Goal: Task Accomplishment & Management: Manage account settings

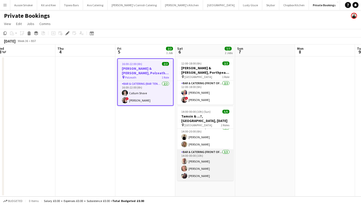
scroll to position [4, 0]
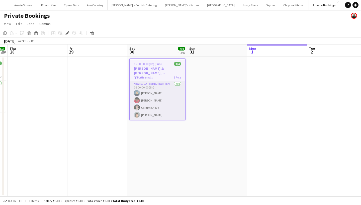
click at [150, 101] on app-card-role "Bar & Catering (Bar Tender) 4/4 16:00-00:00 (8h) Phoebe Savage Domonique Jones …" at bounding box center [157, 100] width 55 height 39
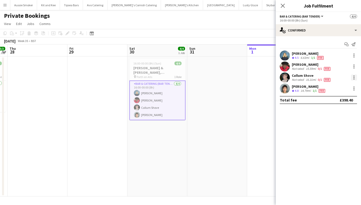
click at [356, 76] on div at bounding box center [354, 78] width 6 height 6
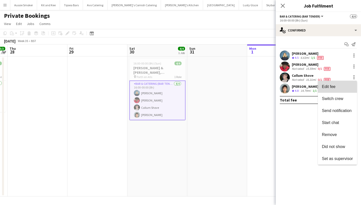
click at [331, 87] on span "Edit fee" at bounding box center [329, 87] width 14 height 4
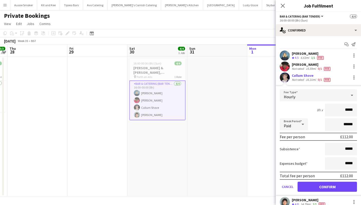
type input "******"
click at [326, 187] on button "Confirm" at bounding box center [326, 187] width 59 height 10
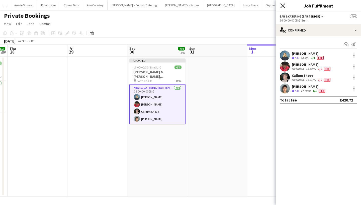
click at [281, 5] on icon "Close pop-in" at bounding box center [282, 5] width 5 height 5
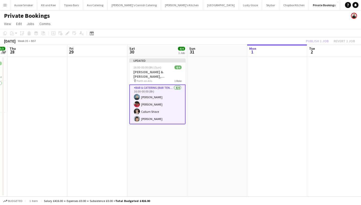
click at [317, 43] on div "Publish 1 job Revert 1 job" at bounding box center [330, 41] width 61 height 7
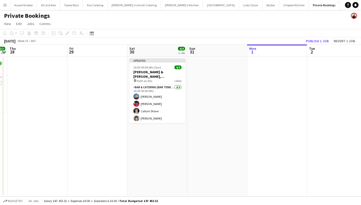
click at [317, 43] on button "Publish 1 job" at bounding box center [317, 41] width 27 height 7
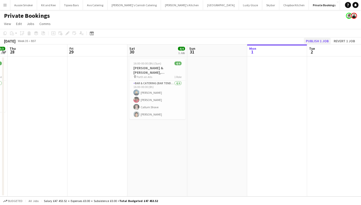
click at [324, 42] on button "Publish 1 job" at bounding box center [317, 41] width 27 height 7
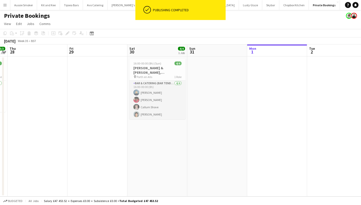
click at [154, 103] on app-card-role "Bar & Catering (Bar Tender) 4/4 16:00-00:00 (8h) Phoebe Savage Domonique Jones …" at bounding box center [157, 100] width 56 height 39
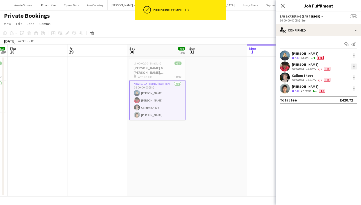
click at [354, 68] on div at bounding box center [353, 68] width 1 height 1
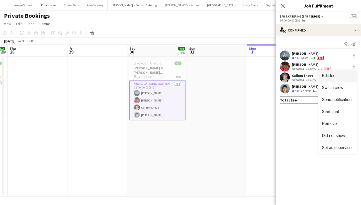
click at [328, 76] on span "Edit fee" at bounding box center [329, 76] width 14 height 4
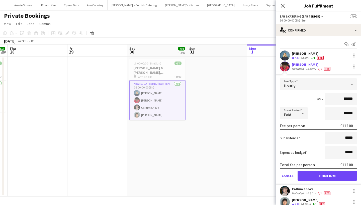
type input "******"
click at [330, 175] on button "Confirm" at bounding box center [326, 176] width 59 height 10
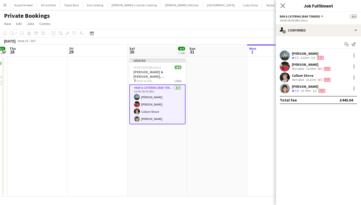
click at [280, 4] on icon "Close pop-in" at bounding box center [282, 5] width 5 height 5
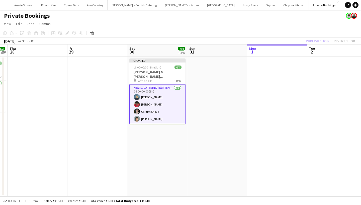
click at [315, 41] on div "Publish 1 job Revert 1 job" at bounding box center [330, 41] width 61 height 7
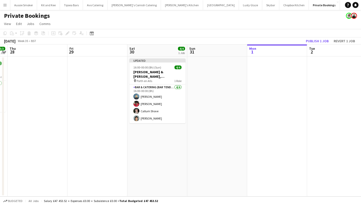
click at [315, 41] on button "Publish 1 job" at bounding box center [317, 41] width 27 height 7
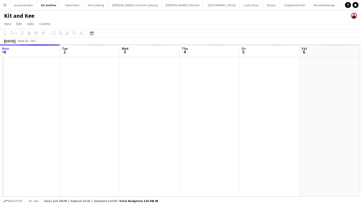
scroll to position [0, 172]
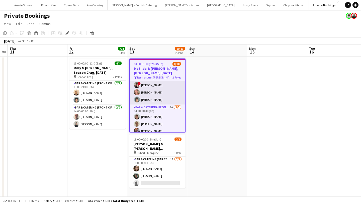
scroll to position [34, 0]
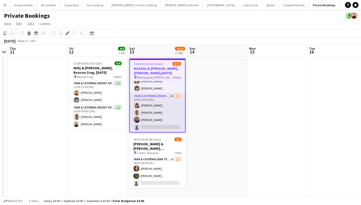
click at [159, 121] on app-card-role "Bar & Catering (Front of House) 2A [DATE] 14:30-20:30 (6h) [PERSON_NAME] [PERSO…" at bounding box center [157, 116] width 55 height 46
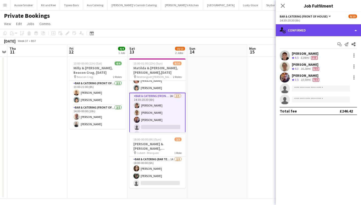
click at [315, 30] on div "single-neutral-actions-check-2 Confirmed" at bounding box center [318, 30] width 85 height 12
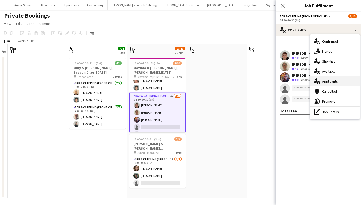
click at [325, 81] on div "single-neutral-actions-information Applicants" at bounding box center [335, 82] width 50 height 10
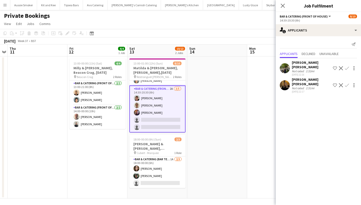
scroll to position [41, 0]
click at [348, 66] on app-icon "Confirm" at bounding box center [347, 68] width 4 height 4
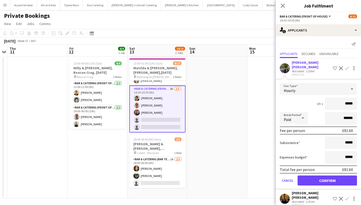
type input "******"
click at [328, 177] on button "Confirm" at bounding box center [326, 181] width 59 height 10
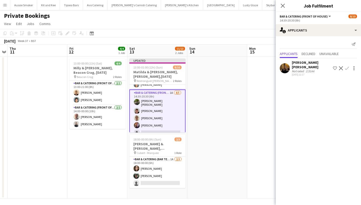
click at [347, 66] on app-icon "Confirm" at bounding box center [347, 68] width 4 height 4
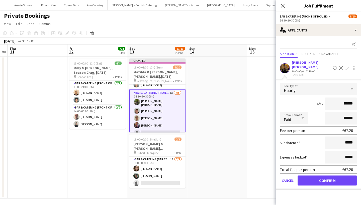
type input "******"
click at [310, 178] on button "Confirm" at bounding box center [326, 181] width 59 height 10
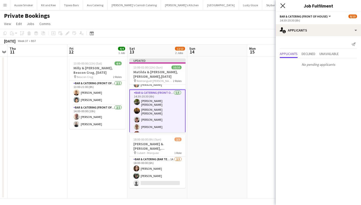
click at [281, 6] on icon "Close pop-in" at bounding box center [282, 5] width 5 height 5
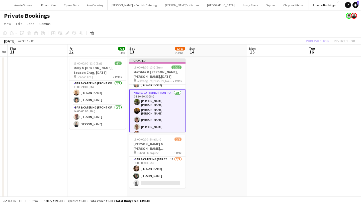
click at [317, 41] on div "Publish 1 job Revert 1 job" at bounding box center [330, 41] width 61 height 7
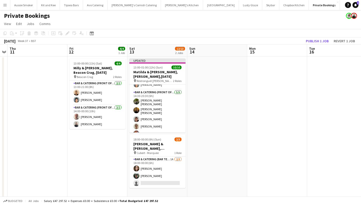
click at [317, 41] on button "Publish 1 job" at bounding box center [317, 41] width 27 height 7
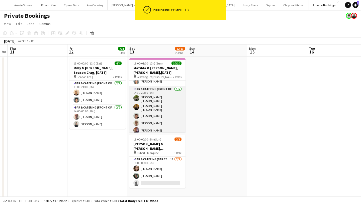
scroll to position [40, 0]
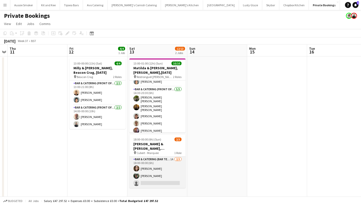
click at [153, 177] on app-card-role "Bar & Catering (Bar Tender) 1A 2/3 18:00-00:00 (6h) Ellie McCready James Munro …" at bounding box center [157, 173] width 56 height 32
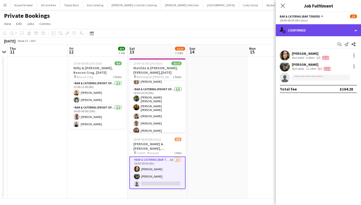
click at [305, 25] on div "single-neutral-actions-check-2 Confirmed" at bounding box center [318, 30] width 85 height 12
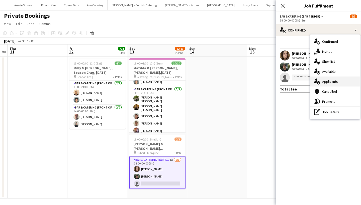
click at [339, 82] on div "single-neutral-actions-information Applicants" at bounding box center [335, 82] width 50 height 10
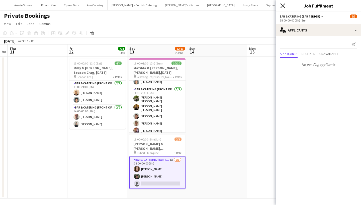
click at [281, 6] on icon "Close pop-in" at bounding box center [282, 5] width 5 height 5
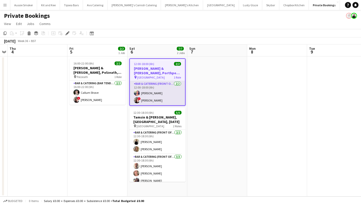
click at [168, 94] on app-card-role "Bar & Catering (Front of House) 2/2 12:00-18:00 (6h) Sarah Hemstead ! Kathryn M…" at bounding box center [157, 93] width 55 height 24
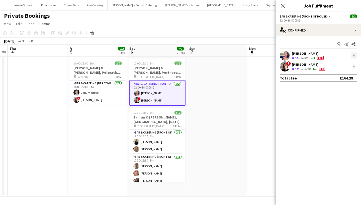
click at [352, 54] on div at bounding box center [354, 56] width 6 height 6
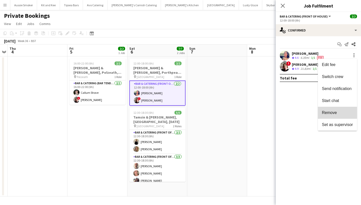
click at [331, 111] on span "Remove" at bounding box center [329, 113] width 15 height 4
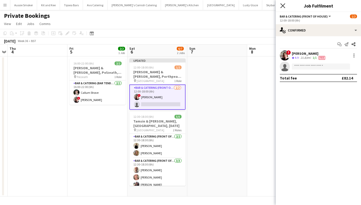
click at [283, 5] on icon "Close pop-in" at bounding box center [282, 5] width 5 height 5
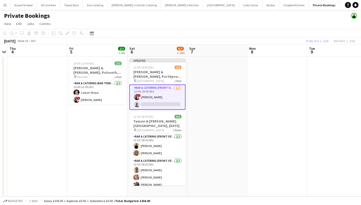
click at [314, 42] on div "Publish 1 job Revert 1 job" at bounding box center [330, 41] width 61 height 7
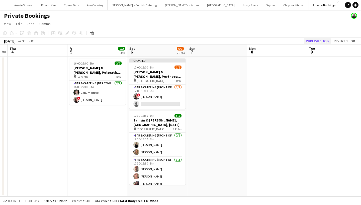
click at [313, 41] on button "Publish 1 job" at bounding box center [317, 41] width 27 height 7
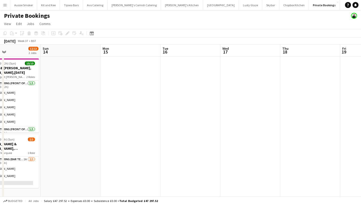
scroll to position [0, 140]
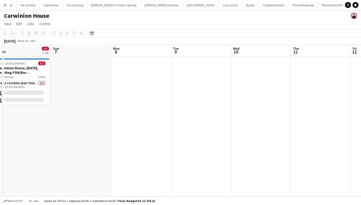
scroll to position [0, 143]
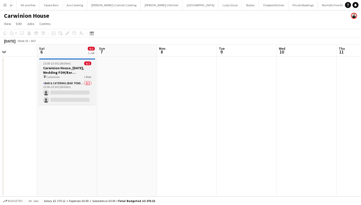
click at [68, 67] on h3 "Carwinion House, [DATE], Wedding FOH/Bar ([GEOGRAPHIC_DATA])" at bounding box center [67, 70] width 56 height 9
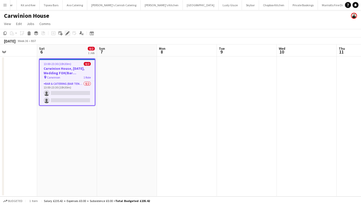
click at [68, 33] on icon at bounding box center [67, 33] width 3 height 3
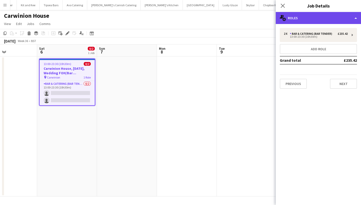
click at [313, 18] on div "multiple-users-add Roles" at bounding box center [318, 18] width 85 height 12
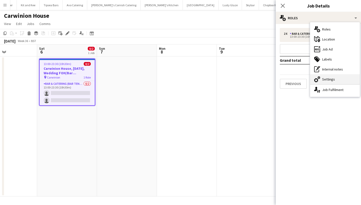
click at [324, 78] on div "cog-double-3 Settings" at bounding box center [335, 79] width 50 height 10
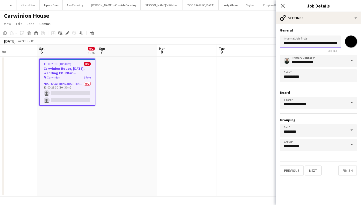
click at [317, 44] on input "**********" at bounding box center [310, 42] width 61 height 13
type input "**********"
click at [309, 173] on button "Next" at bounding box center [313, 171] width 17 height 10
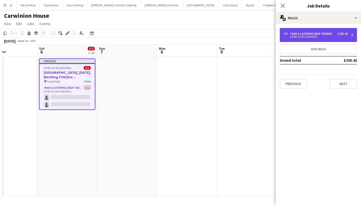
click at [311, 34] on div "Bar & Catering (Bar Tender)" at bounding box center [312, 34] width 44 height 4
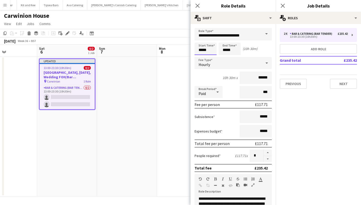
click at [202, 50] on input "*****" at bounding box center [205, 49] width 22 height 13
type input "*****"
click at [225, 52] on input "*****" at bounding box center [229, 49] width 22 height 13
type input "*****"
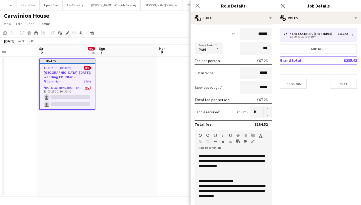
scroll to position [49, 0]
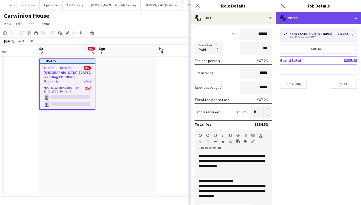
click at [317, 17] on div "multiple-users-add Roles" at bounding box center [318, 18] width 85 height 12
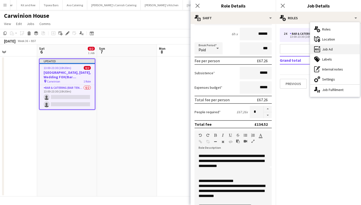
click at [333, 50] on div "ads-window Job Ad" at bounding box center [335, 49] width 50 height 10
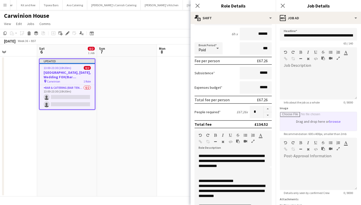
click at [336, 120] on input "Image" at bounding box center [318, 121] width 77 height 19
type input "**********"
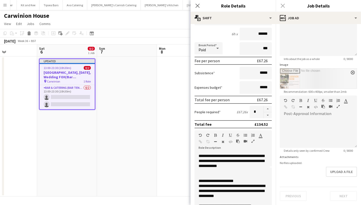
scroll to position [44, 0]
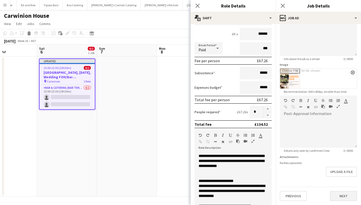
click at [340, 196] on button "Next" at bounding box center [343, 196] width 27 height 10
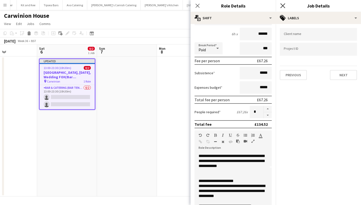
click at [282, 5] on icon at bounding box center [282, 5] width 5 height 5
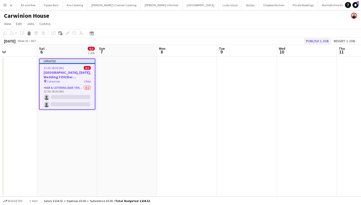
click at [317, 42] on button "Publish 1 job" at bounding box center [317, 41] width 27 height 7
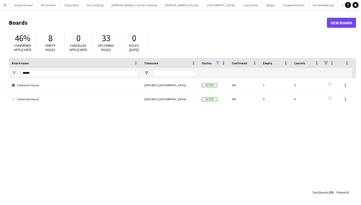
click at [1, 5] on button "Menu" at bounding box center [5, 5] width 10 height 10
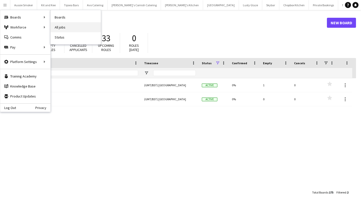
click at [68, 23] on link "All jobs" at bounding box center [76, 27] width 50 height 10
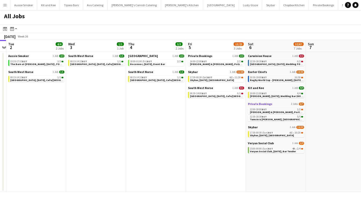
scroll to position [0, 235]
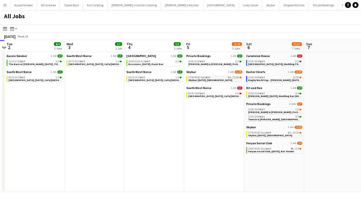
click at [199, 79] on span "Skybar, [DATE], [GEOGRAPHIC_DATA]" at bounding box center [210, 80] width 44 height 3
click at [205, 80] on span "Skybar, [DATE], [GEOGRAPHIC_DATA]" at bounding box center [210, 80] width 44 height 3
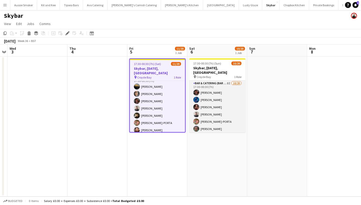
scroll to position [1, 0]
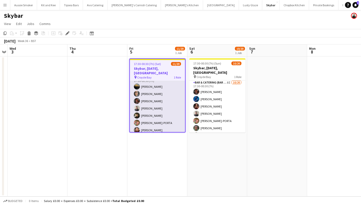
click at [152, 104] on app-card-role "Bar & Catering (Bar Tender) 6I [DATE] 17:30-00:30 (7h) [PERSON_NAME] [PERSON_NA…" at bounding box center [157, 152] width 55 height 155
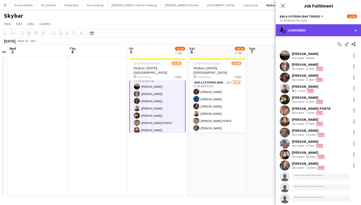
click at [300, 31] on div "single-neutral-actions-check-2 Confirmed" at bounding box center [318, 30] width 85 height 12
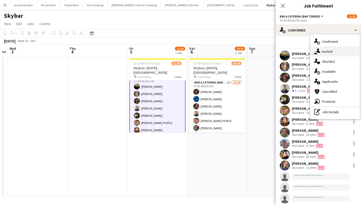
click at [334, 50] on div "single-neutral-actions-share-1 Invited" at bounding box center [335, 52] width 50 height 10
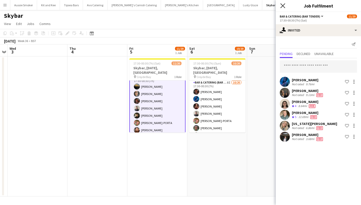
click at [283, 6] on icon at bounding box center [282, 5] width 5 height 5
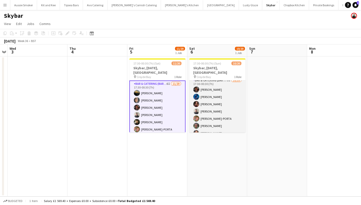
scroll to position [0, 0]
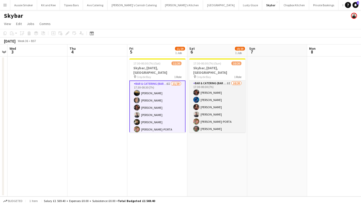
click at [214, 116] on app-card-role "Bar & Catering (Bar Tender) 8I 10/20 17:30-00:30 (7h) Sophie Wilkinson Hannah P…" at bounding box center [217, 158] width 56 height 155
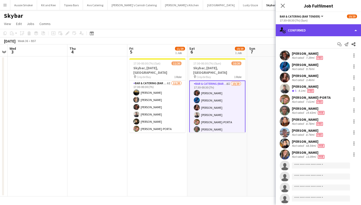
click at [302, 29] on div "single-neutral-actions-check-2 Confirmed" at bounding box center [318, 30] width 85 height 12
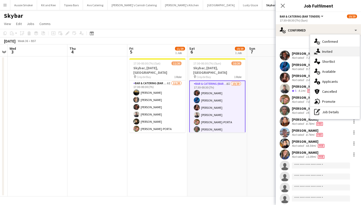
click at [322, 53] on div "single-neutral-actions-share-1 Invited" at bounding box center [335, 52] width 50 height 10
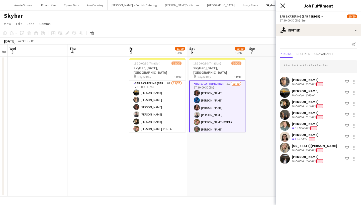
click at [282, 4] on icon "Close pop-in" at bounding box center [282, 5] width 5 height 5
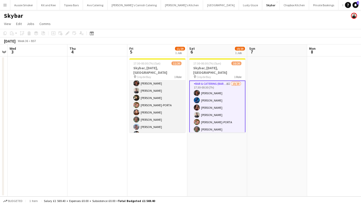
scroll to position [25, 0]
click at [166, 123] on app-card-role "Bar & Catering (Bar Tender) 6I 11/20 17:30-00:30 (7h) Jack Grant Ashley Thompso…" at bounding box center [157, 133] width 56 height 155
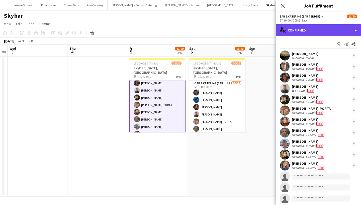
click at [319, 31] on div "single-neutral-actions-check-2 Confirmed" at bounding box center [318, 30] width 85 height 12
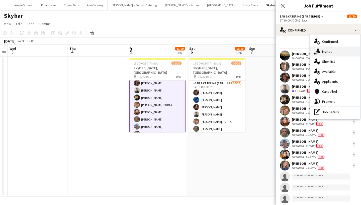
click at [325, 49] on div "single-neutral-actions-share-1 Invited" at bounding box center [335, 52] width 50 height 10
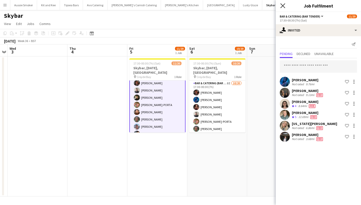
click at [283, 6] on icon at bounding box center [282, 5] width 5 height 5
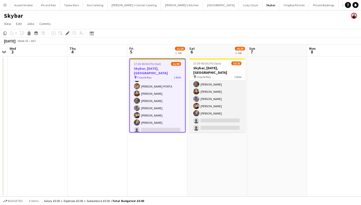
scroll to position [46, 0]
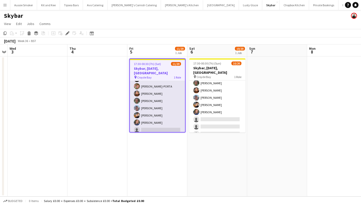
click at [155, 122] on app-card-role "Bar & Catering (Bar Tender) 6I [DATE] 17:30-00:30 (7h) [PERSON_NAME] [PERSON_NA…" at bounding box center [157, 115] width 55 height 155
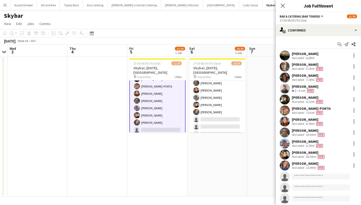
click at [295, 165] on div "[PERSON_NAME]" at bounding box center [309, 164] width 34 height 5
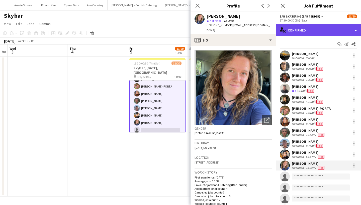
click at [309, 33] on div "single-neutral-actions-check-2 Confirmed" at bounding box center [318, 30] width 85 height 12
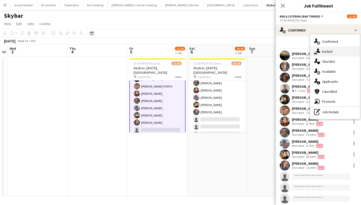
click at [326, 53] on div "single-neutral-actions-share-1 Invited" at bounding box center [335, 52] width 50 height 10
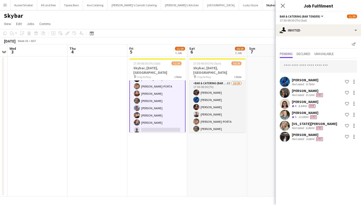
scroll to position [0, 0]
click at [230, 108] on app-card-role "Bar & Catering (Bar Tender) 8I 10/20 17:30-00:30 (7h) Sophie Wilkinson Hannah P…" at bounding box center [217, 158] width 56 height 155
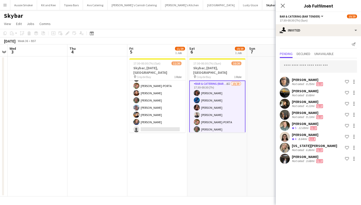
click at [5, 3] on button "Menu" at bounding box center [5, 5] width 10 height 10
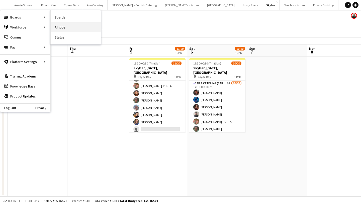
click at [73, 28] on link "All jobs" at bounding box center [76, 27] width 50 height 10
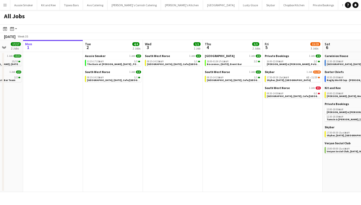
scroll to position [0, 156]
click at [177, 63] on span "Exeter, 2nd September, Cafe/Barista (SW Norse)" at bounding box center [187, 64] width 81 height 3
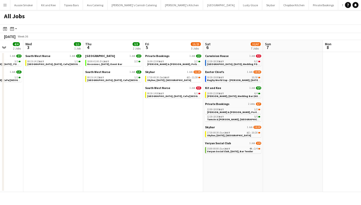
scroll to position [0, 166]
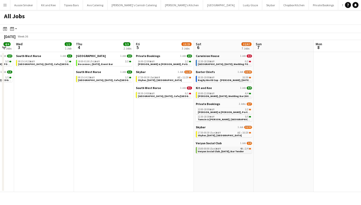
click at [236, 149] on div "15:00-00:00 (Sun) BST 4A • 2/4" at bounding box center [224, 149] width 53 height 3
click at [222, 80] on span "Rugby World Cup - [PERSON_NAME], [DATE], Match Day Bar" at bounding box center [233, 80] width 70 height 3
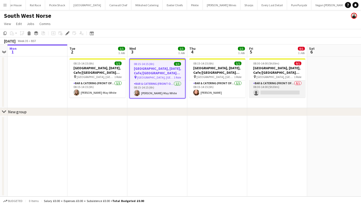
click at [279, 94] on app-card-role "Bar & Catering (Front of House) 0/1 08:30-14:00 (5h30m) single-neutral-actions" at bounding box center [277, 89] width 56 height 17
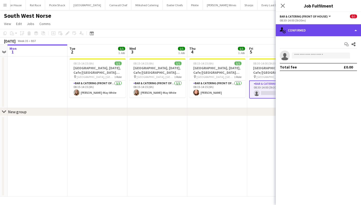
click at [309, 30] on div "single-neutral-actions-check-2 Confirmed" at bounding box center [318, 30] width 85 height 12
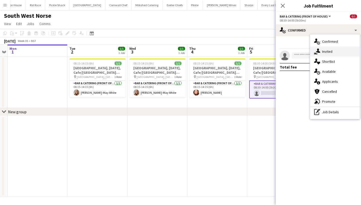
click at [328, 50] on div "single-neutral-actions-share-1 Invited" at bounding box center [335, 52] width 50 height 10
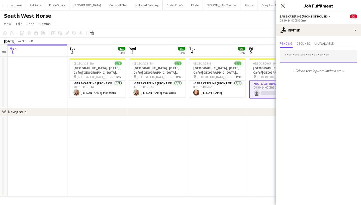
click at [307, 59] on input "text" at bounding box center [318, 56] width 77 height 13
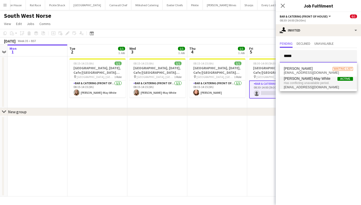
type input "*****"
click at [306, 84] on span "Has conflicting unavailable period." at bounding box center [318, 83] width 69 height 5
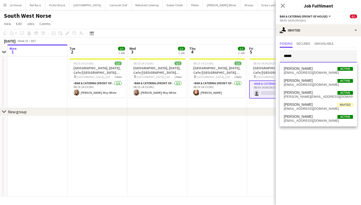
type input "*****"
drag, startPoint x: 306, startPoint y: 84, endPoint x: 324, endPoint y: 68, distance: 24.3
click at [324, 68] on span "Katie Brealy Active" at bounding box center [318, 69] width 69 height 4
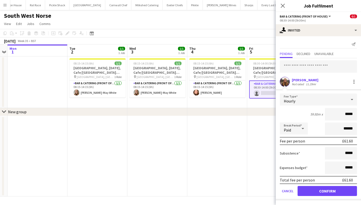
type input "******"
click at [319, 192] on button "Confirm" at bounding box center [326, 191] width 59 height 10
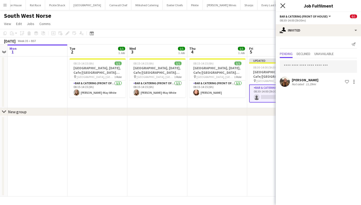
click at [283, 6] on icon at bounding box center [282, 5] width 5 height 5
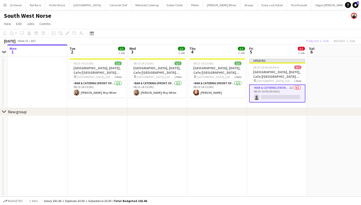
click at [319, 41] on div "Publish 1 job Revert 1 job" at bounding box center [330, 41] width 61 height 7
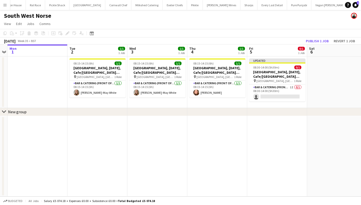
click at [319, 41] on button "Publish 1 job" at bounding box center [317, 41] width 27 height 7
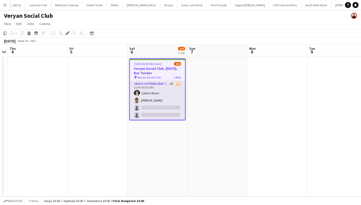
click at [168, 108] on app-card-role "Bar & Catering (Bar Tender) 4A [DATE] 15:00-00:00 (9h) [PERSON_NAME] [PERSON_NA…" at bounding box center [157, 100] width 55 height 39
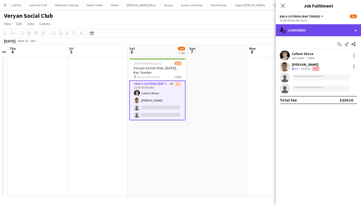
click at [307, 33] on div "single-neutral-actions-check-2 Confirmed" at bounding box center [318, 30] width 85 height 12
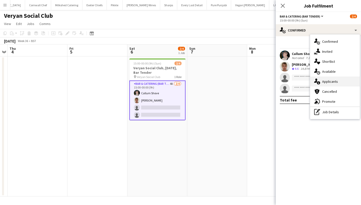
click at [332, 82] on div "single-neutral-actions-information Applicants" at bounding box center [335, 82] width 50 height 10
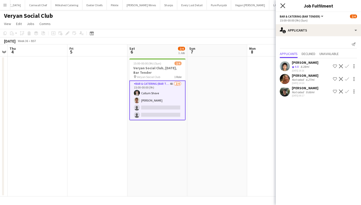
click at [281, 4] on icon "Close pop-in" at bounding box center [282, 5] width 5 height 5
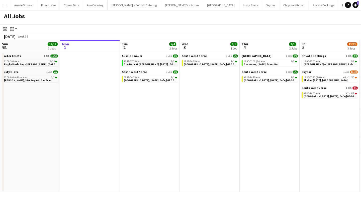
click at [139, 64] on span "The Barn at [PERSON_NAME], [DATE] , FOH (Aussie Smoker)" at bounding box center [159, 64] width 71 height 3
